Goal: Complete application form

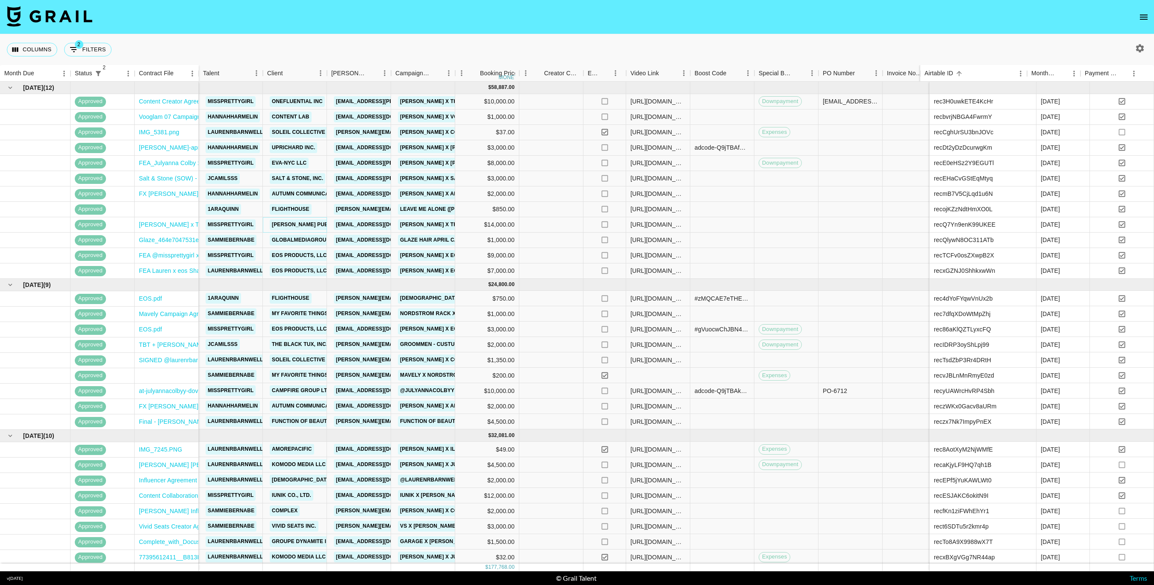
click at [287, 225] on link "[PERSON_NAME] PUBLIC RELATIONS" at bounding box center [320, 224] width 100 height 11
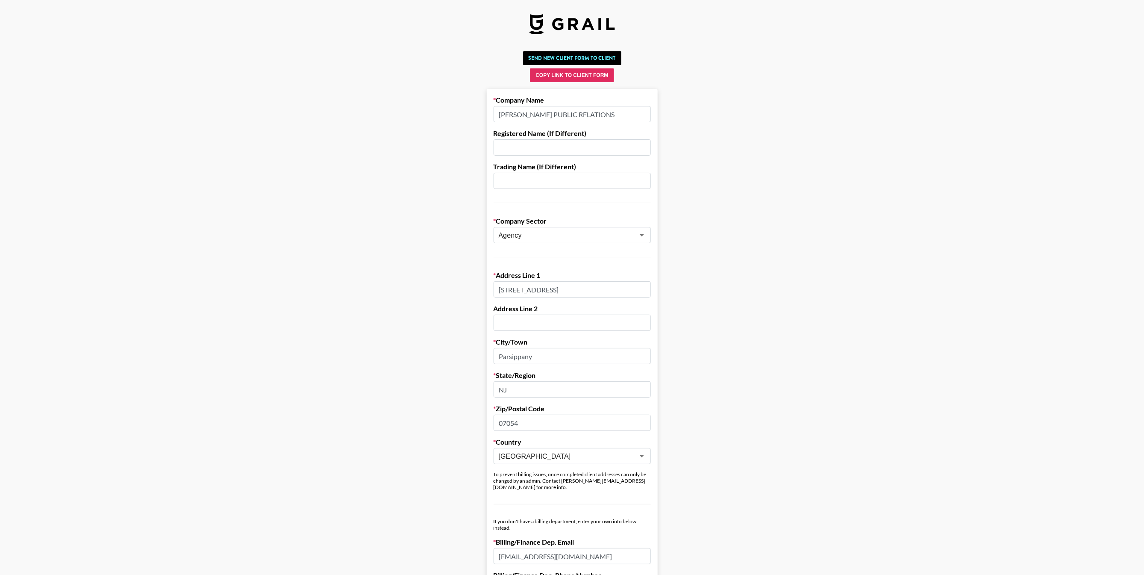
drag, startPoint x: 624, startPoint y: 116, endPoint x: 497, endPoint y: 113, distance: 127.4
click at [497, 113] on form "Company Name COYNE PUBLIC RELATIONS Registered Name (If Different) Trading Name…" at bounding box center [572, 521] width 171 height 865
drag, startPoint x: 503, startPoint y: 289, endPoint x: 574, endPoint y: 293, distance: 71.5
click at [574, 293] on input "5 Wood Hollow Road" at bounding box center [572, 289] width 157 height 16
drag, startPoint x: 551, startPoint y: 359, endPoint x: 477, endPoint y: 357, distance: 74.4
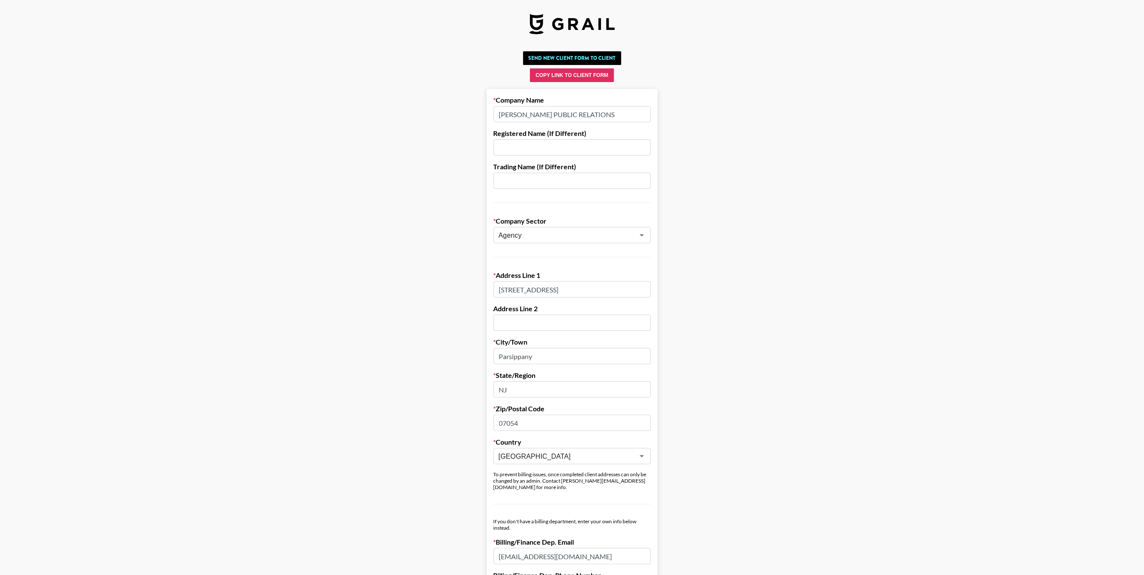
click at [477, 357] on main "Send New Client Form to Client Copy Link to Client Form Company Name COYNE PUBL…" at bounding box center [572, 501] width 1130 height 906
drag, startPoint x: 515, startPoint y: 389, endPoint x: 495, endPoint y: 390, distance: 19.3
click at [495, 390] on form "Company Name COYNE PUBLIC RELATIONS Registered Name (If Different) Trading Name…" at bounding box center [572, 521] width 171 height 865
drag, startPoint x: 513, startPoint y: 427, endPoint x: 546, endPoint y: 425, distance: 33.4
click at [501, 417] on input "07054" at bounding box center [572, 423] width 157 height 16
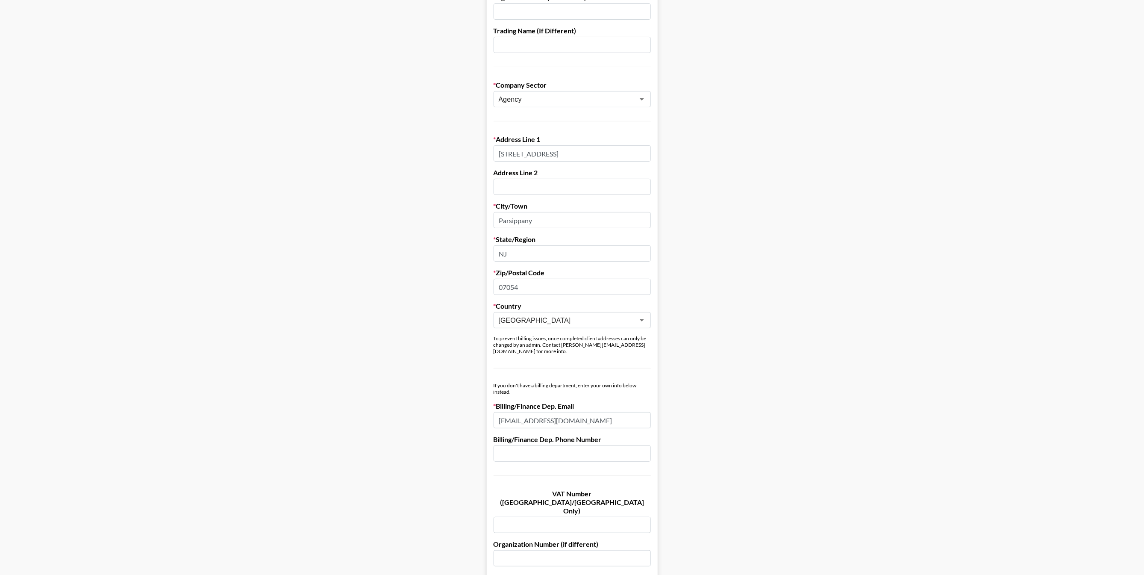
scroll to position [136, 0]
drag, startPoint x: 583, startPoint y: 414, endPoint x: 656, endPoint y: 260, distance: 170.3
click at [490, 406] on main "Send New Client Form to Client Copy Link to Client Form Company Name COYNE PUBL…" at bounding box center [572, 365] width 1130 height 906
